Goal: Task Accomplishment & Management: Use online tool/utility

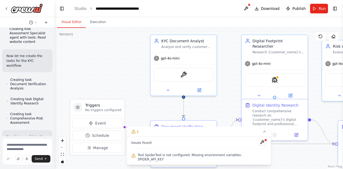
scroll to position [389, 0]
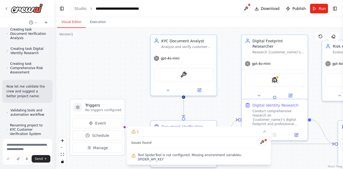
drag, startPoint x: 102, startPoint y: 55, endPoint x: 47, endPoint y: 52, distance: 55.2
click at [47, 52] on div "want to build a crew for KYC ▶ Thought process I'll help you build a crew for K…" at bounding box center [27, 84] width 55 height 169
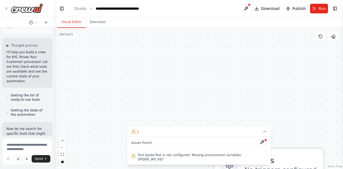
scroll to position [0, 0]
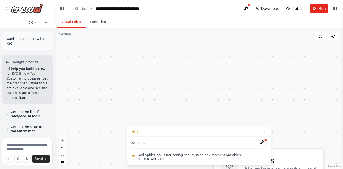
click at [32, 38] on p "want to build a crew for KYC" at bounding box center [27, 41] width 42 height 10
click at [190, 100] on div ".deletable-edge-delete-btn { width: 20px; height: 20px; border: 0px solid #ffff…" at bounding box center [199, 98] width 288 height 141
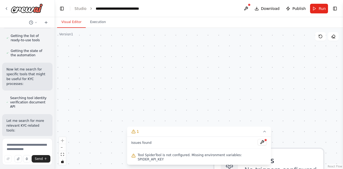
scroll to position [161, 0]
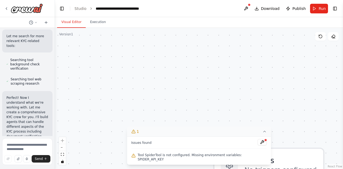
click at [262, 134] on icon at bounding box center [264, 131] width 4 height 4
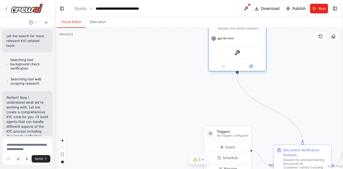
drag, startPoint x: 280, startPoint y: 112, endPoint x: 200, endPoint y: 52, distance: 100.1
click at [208, 52] on div "OCRTool" at bounding box center [236, 53] width 57 height 18
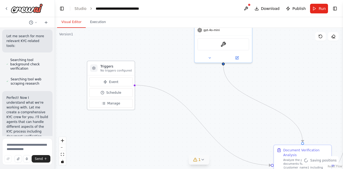
drag, startPoint x: 245, startPoint y: 142, endPoint x: 125, endPoint y: 71, distance: 139.6
click at [125, 75] on div "Event Schedule Manage" at bounding box center [110, 92] width 47 height 34
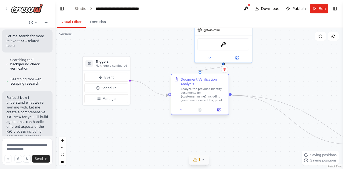
drag, startPoint x: 306, startPoint y: 152, endPoint x: 196, endPoint y: 79, distance: 132.4
click at [196, 79] on div "Document Verification Analysis" at bounding box center [203, 81] width 45 height 9
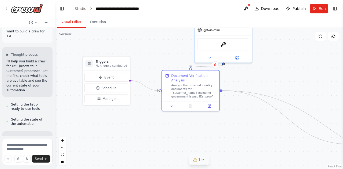
scroll to position [0, 0]
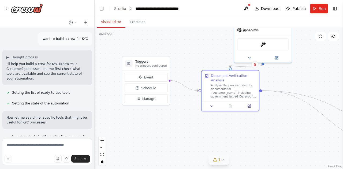
drag, startPoint x: 54, startPoint y: 56, endPoint x: 95, endPoint y: 60, distance: 40.4
click at [95, 60] on div "want to build a crew for KYC ▶ Thought process I'll help you build a crew for K…" at bounding box center [171, 84] width 343 height 169
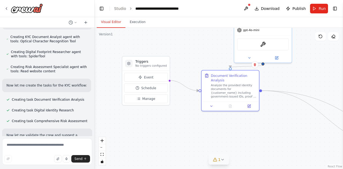
scroll to position [222, 0]
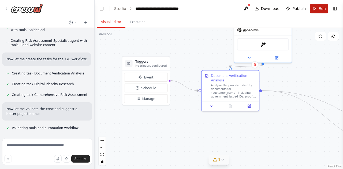
click at [320, 8] on span "Run" at bounding box center [321, 8] width 7 height 5
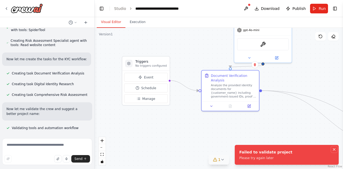
click at [335, 152] on button "Notifications (F8)" at bounding box center [334, 149] width 6 height 6
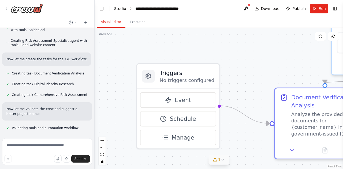
click at [123, 8] on link "Studio" at bounding box center [120, 8] width 12 height 4
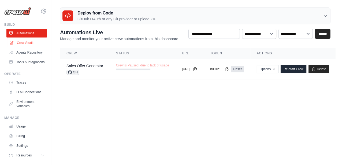
click at [31, 42] on link "Crew Studio" at bounding box center [27, 43] width 40 height 9
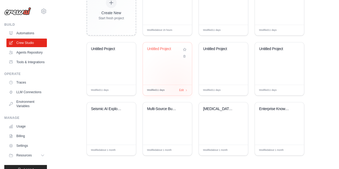
scroll to position [86, 0]
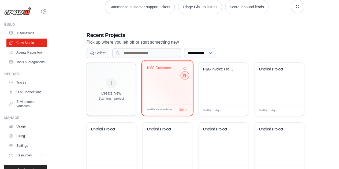
click at [185, 76] on icon at bounding box center [183, 75] width 3 height 3
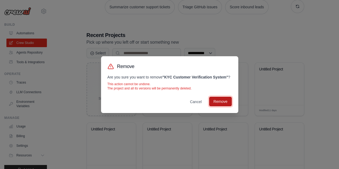
click at [226, 103] on button "Remove" at bounding box center [220, 102] width 22 height 10
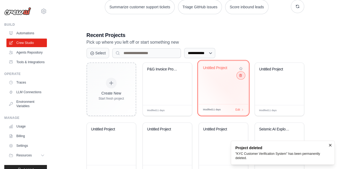
click at [241, 76] on icon at bounding box center [239, 75] width 3 height 3
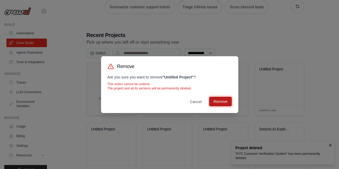
click at [226, 103] on button "Remove" at bounding box center [220, 102] width 22 height 10
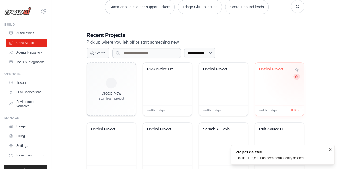
scroll to position [0, 0]
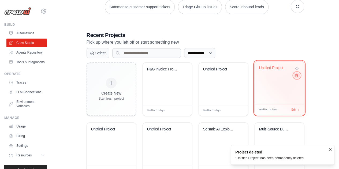
click at [296, 74] on icon at bounding box center [295, 75] width 3 height 3
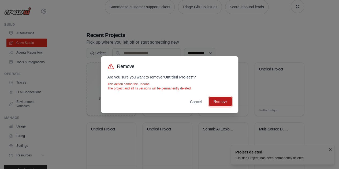
click at [217, 97] on button "Remove" at bounding box center [220, 102] width 22 height 10
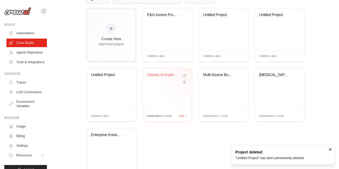
scroll to position [166, 0]
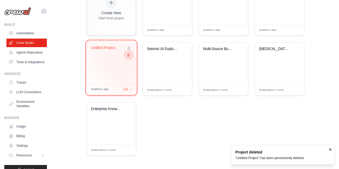
click at [128, 56] on icon at bounding box center [128, 55] width 2 height 3
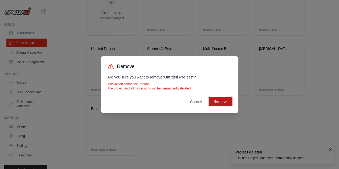
click at [222, 102] on button "Remove" at bounding box center [220, 102] width 22 height 10
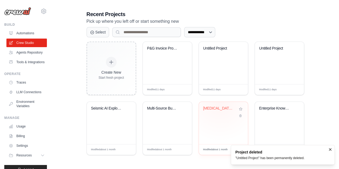
scroll to position [106, 0]
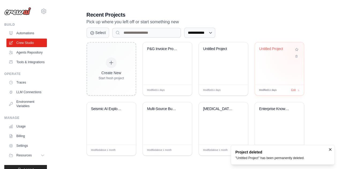
click at [295, 53] on div at bounding box center [297, 53] width 6 height 12
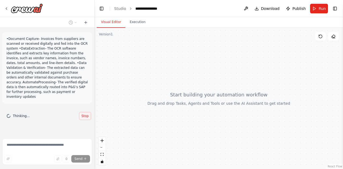
click at [86, 114] on span "Stop" at bounding box center [84, 116] width 7 height 4
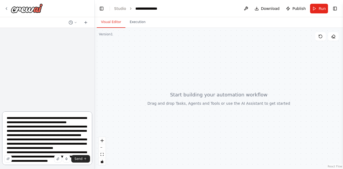
scroll to position [28, 0]
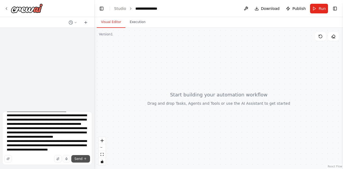
click at [83, 158] on button "Send" at bounding box center [80, 158] width 19 height 7
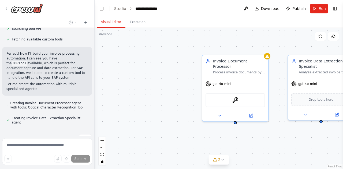
scroll to position [212, 0]
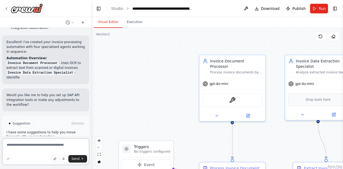
drag, startPoint x: 93, startPoint y: 118, endPoint x: 92, endPoint y: 126, distance: 7.6
click at [92, 126] on div "•Document Capture- Invoices from suppliers are scanned or received digitally an…" at bounding box center [171, 84] width 343 height 169
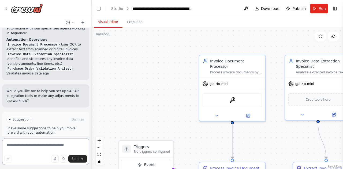
click at [91, 119] on div at bounding box center [90, 84] width 2 height 169
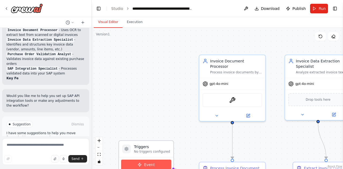
scroll to position [505, 0]
